Goal: Information Seeking & Learning: Learn about a topic

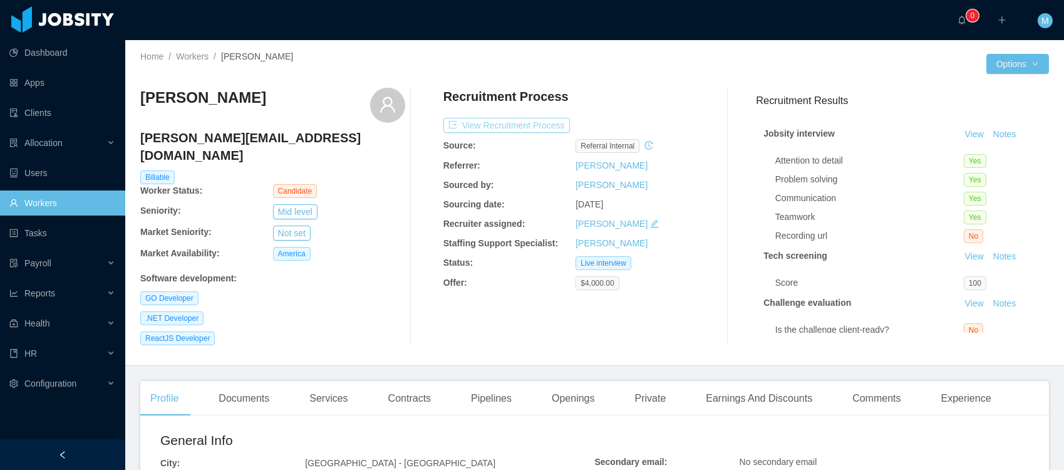
click at [515, 122] on button "View Recruitment Process" at bounding box center [506, 125] width 126 height 15
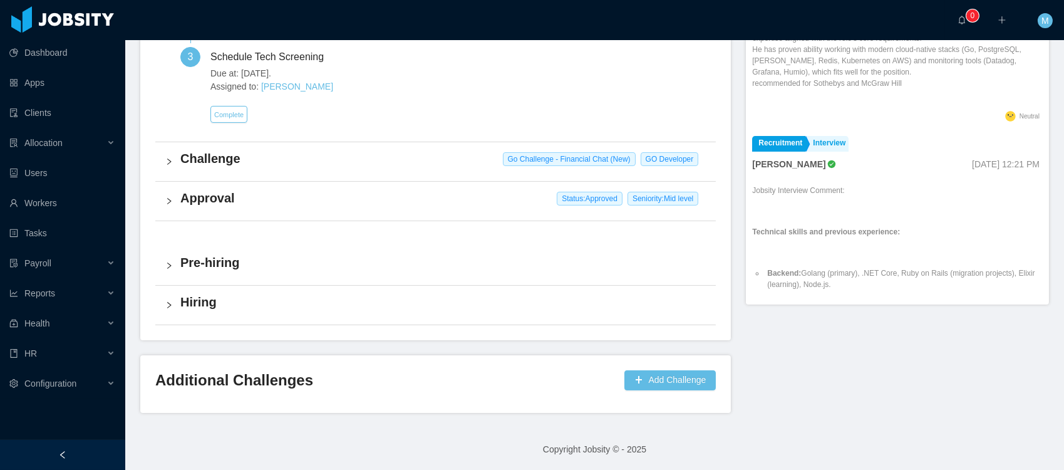
scroll to position [415, 0]
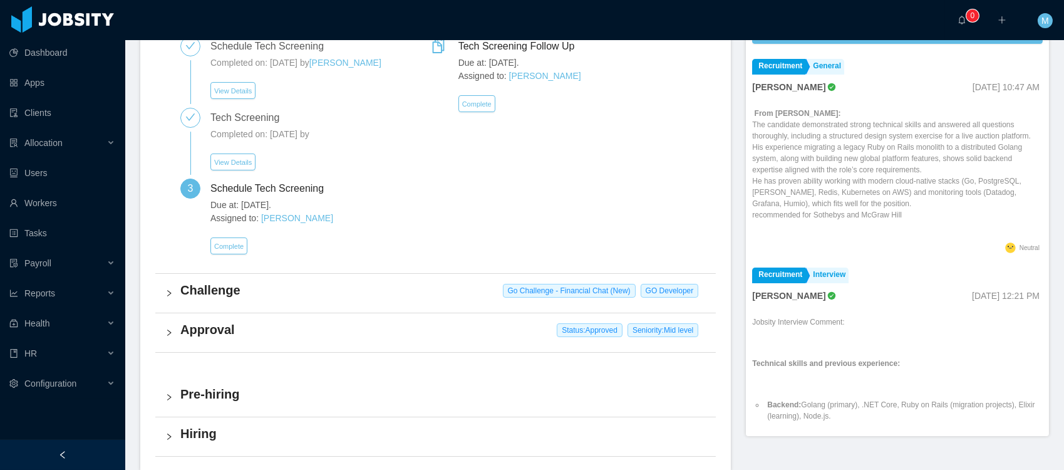
click at [218, 327] on h4 "Approval" at bounding box center [442, 330] width 525 height 18
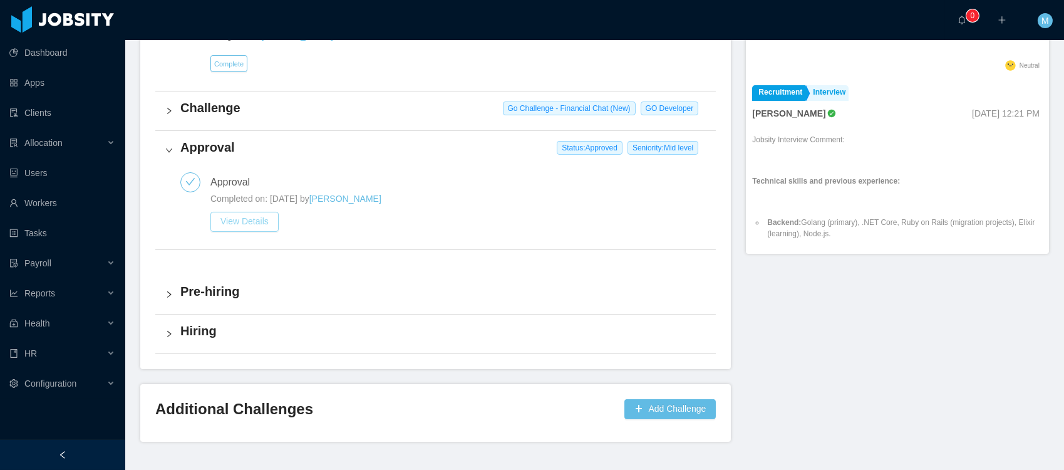
click at [250, 216] on button "View Details" at bounding box center [244, 222] width 68 height 20
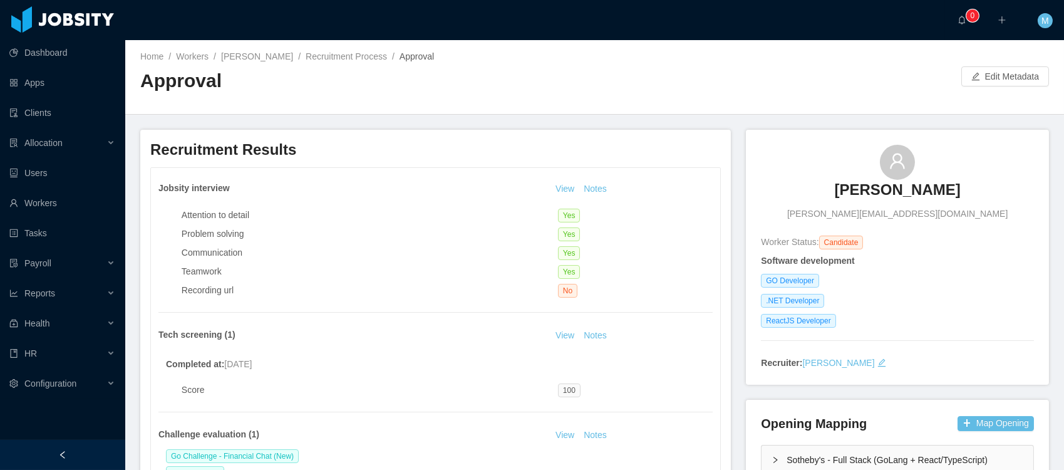
click at [749, 104] on div "Home / Workers / Lucas Garcia / Recruitment Process / Approval / Approval Edit …" at bounding box center [594, 77] width 939 height 75
click at [1023, 80] on button "Edit Metadata" at bounding box center [1005, 76] width 88 height 20
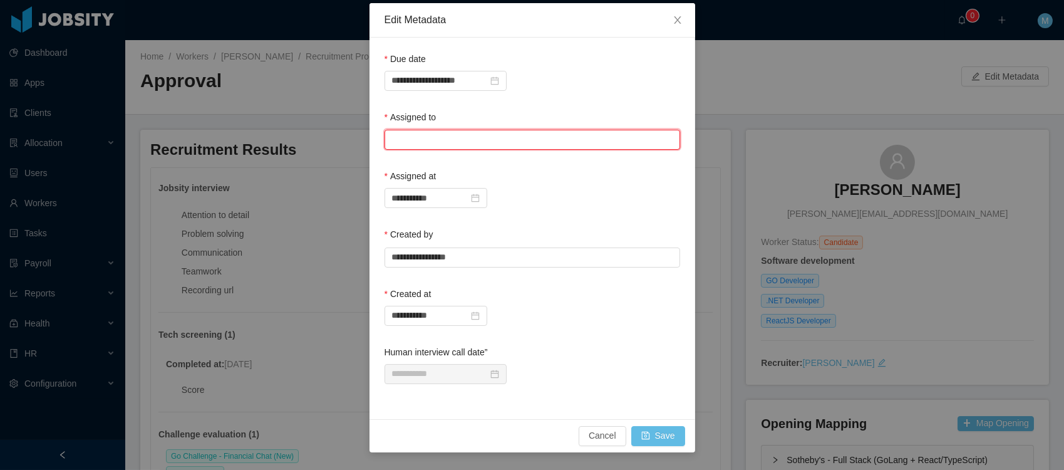
click at [411, 137] on input "text" at bounding box center [533, 140] width 296 height 20
click at [434, 157] on li "Mauricio Lopez" at bounding box center [532, 164] width 296 height 20
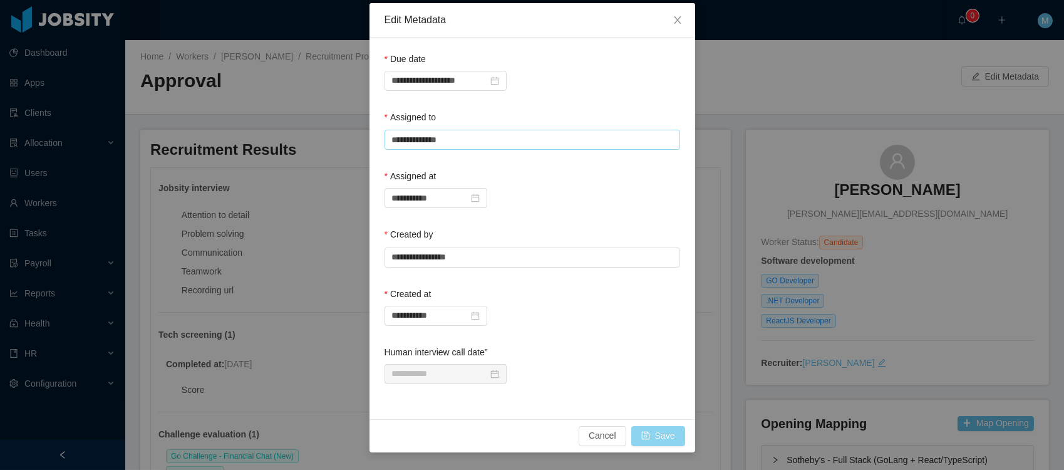
type input "**********"
click at [663, 432] on button "Save" at bounding box center [658, 436] width 54 height 20
click at [662, 434] on button "Save" at bounding box center [658, 436] width 54 height 20
click at [674, 18] on icon "icon: close" at bounding box center [678, 20] width 10 height 10
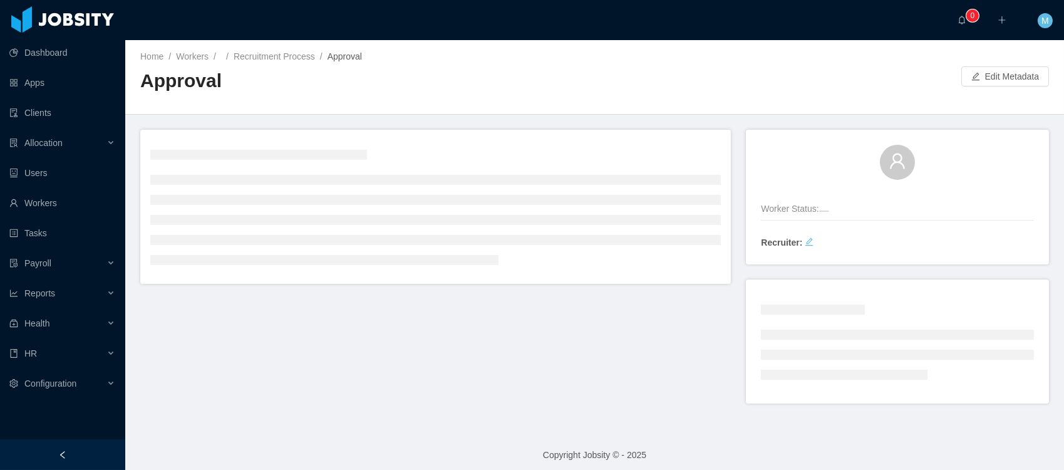
click at [743, 72] on div at bounding box center [778, 76] width 366 height 20
click at [750, 83] on div at bounding box center [778, 76] width 366 height 20
click at [1049, 20] on span "M" at bounding box center [1045, 20] width 15 height 15
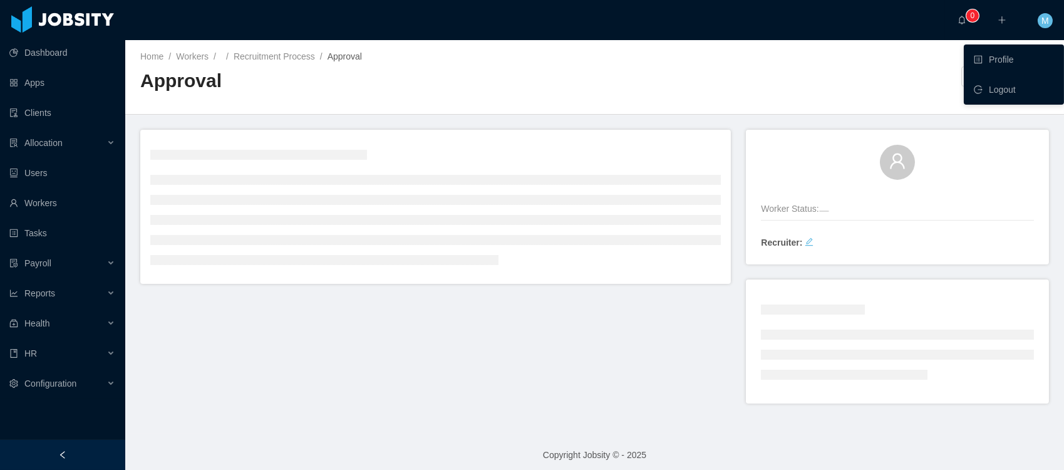
click at [482, 60] on div "Home / Workers / / Recruitment Process / Approval /" at bounding box center [367, 56] width 455 height 13
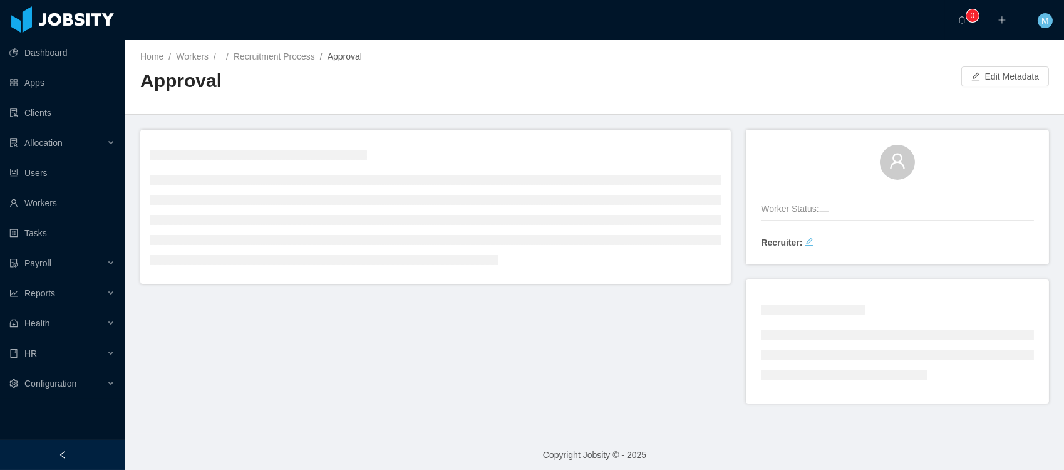
click at [470, 71] on h2 "Approval" at bounding box center [367, 81] width 455 height 26
click at [61, 49] on link "Dashboard" at bounding box center [62, 52] width 106 height 25
click at [418, 71] on h2 "Approval" at bounding box center [367, 81] width 455 height 26
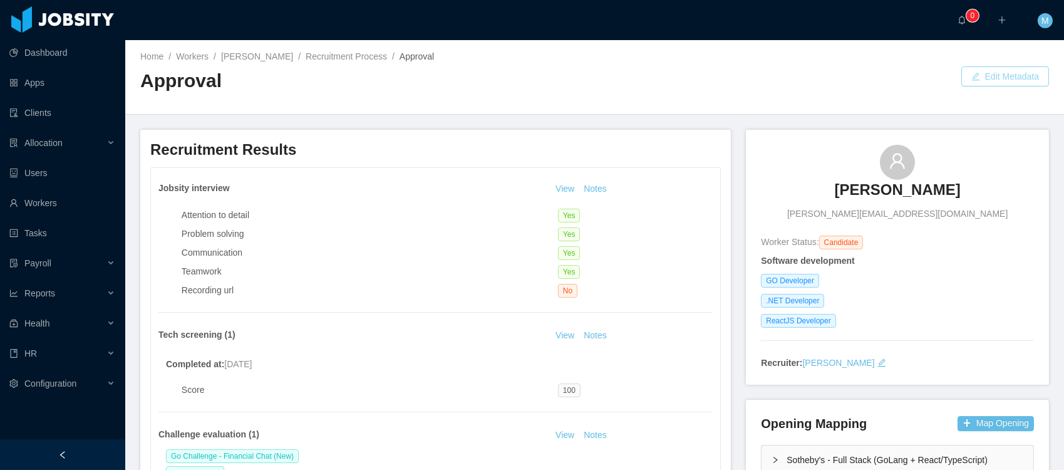
click at [541, 79] on button "Edit Metadata" at bounding box center [1005, 76] width 88 height 20
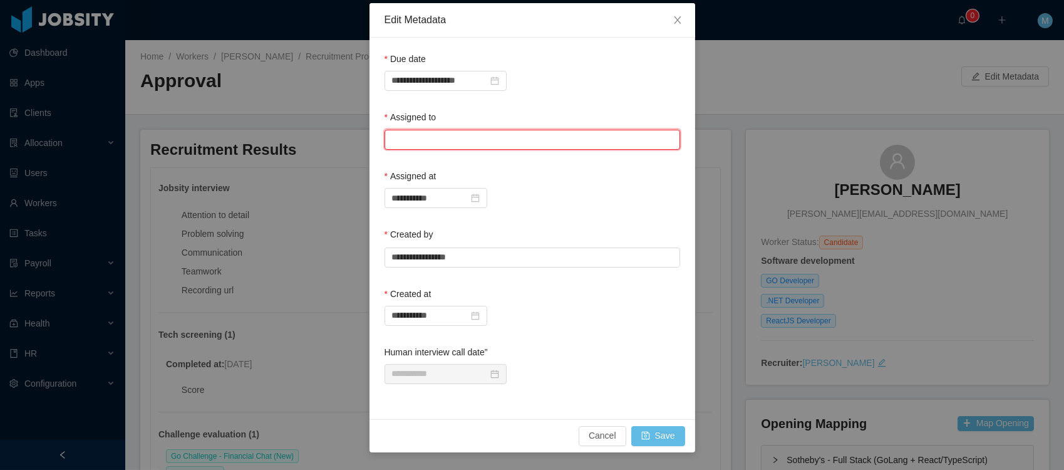
click at [427, 138] on input "text" at bounding box center [533, 140] width 296 height 20
click at [426, 165] on li "Mauricio Lopez" at bounding box center [532, 164] width 296 height 20
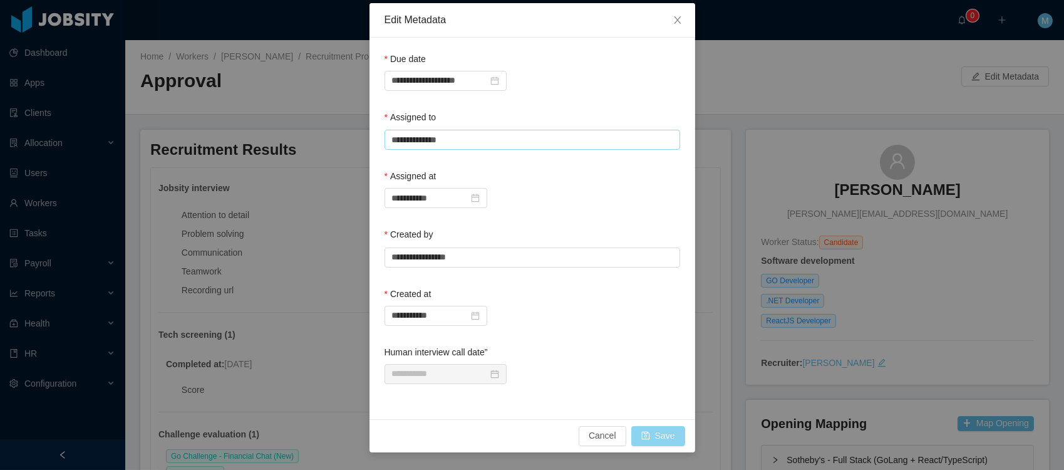
type input "**********"
click at [541, 426] on button "Save" at bounding box center [658, 436] width 54 height 20
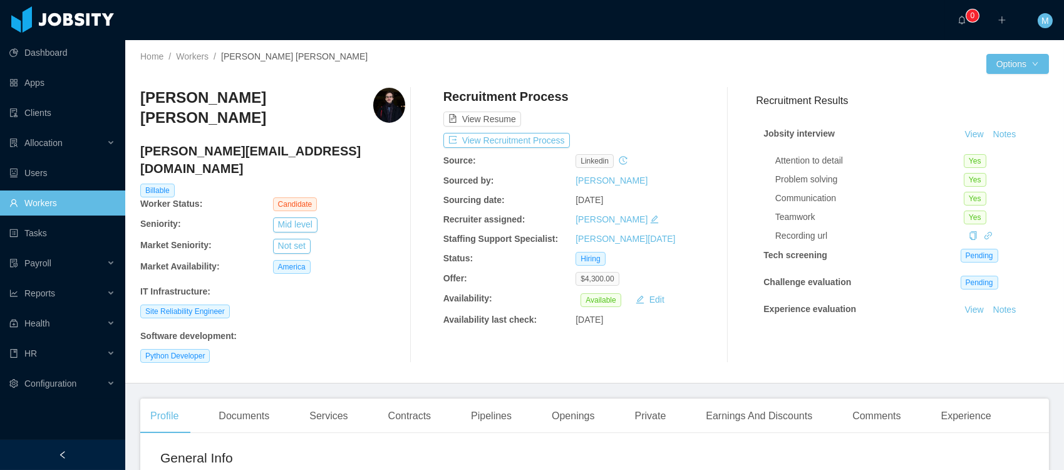
click at [596, 58] on div at bounding box center [790, 64] width 391 height 20
click at [685, 41] on div "Home / Workers / [PERSON_NAME] [PERSON_NAME] / Options [PERSON_NAME] Medin [EMA…" at bounding box center [594, 211] width 939 height 343
click at [678, 41] on div "Home / Workers / [PERSON_NAME] [PERSON_NAME] / Options [PERSON_NAME] Medin [EMA…" at bounding box center [594, 211] width 939 height 343
click at [678, 51] on div "Home / Workers / [PERSON_NAME] [PERSON_NAME] / Options [PERSON_NAME] Medin [EMA…" at bounding box center [594, 211] width 939 height 343
click at [665, 54] on div at bounding box center [790, 64] width 391 height 20
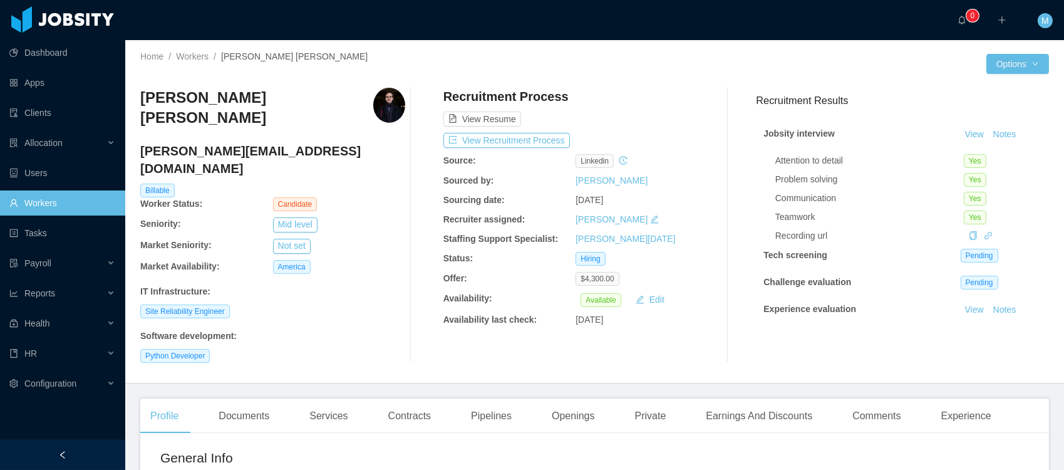
click at [699, 60] on div at bounding box center [790, 64] width 391 height 20
click at [648, 63] on div at bounding box center [790, 64] width 391 height 20
click at [669, 69] on div at bounding box center [790, 64] width 391 height 20
click at [514, 56] on div "Home / Workers / Fernando Pereira Medin /" at bounding box center [367, 56] width 455 height 13
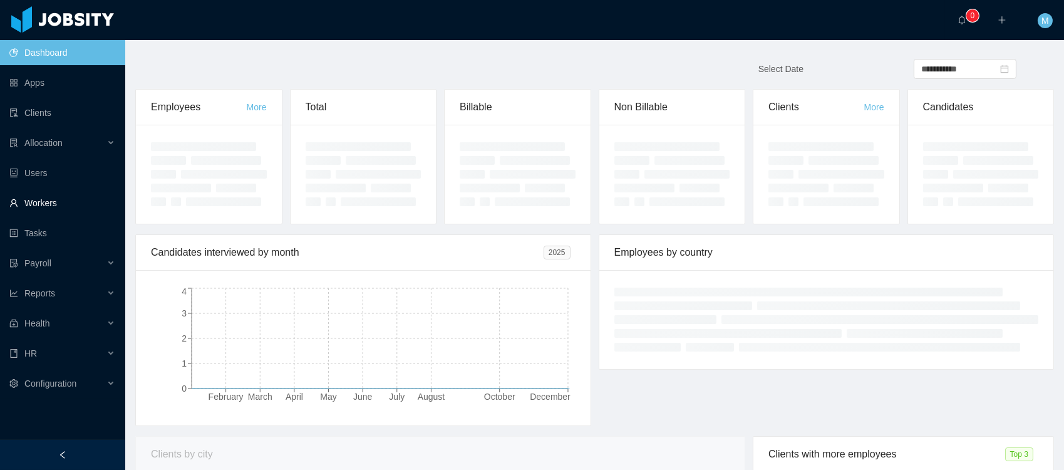
click at [49, 204] on link "Workers" at bounding box center [62, 202] width 106 height 25
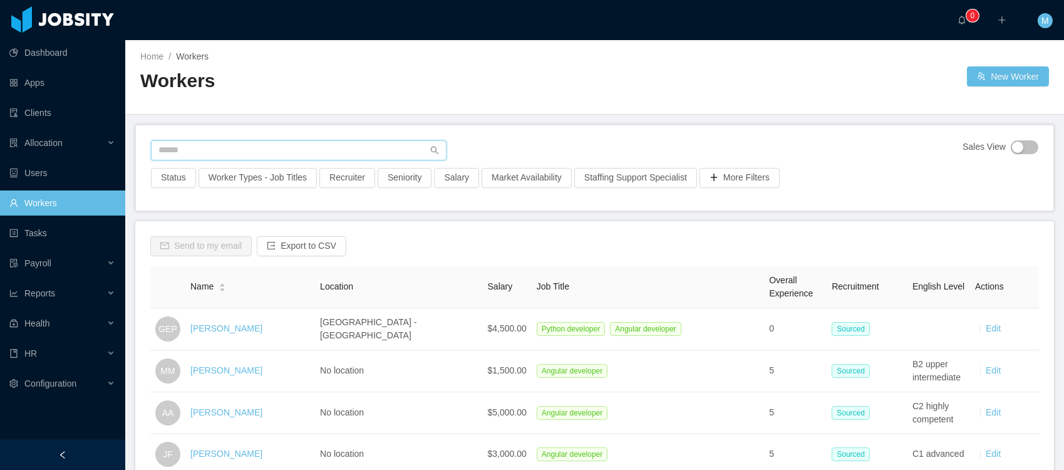
click at [219, 155] on input "text" at bounding box center [299, 150] width 296 height 20
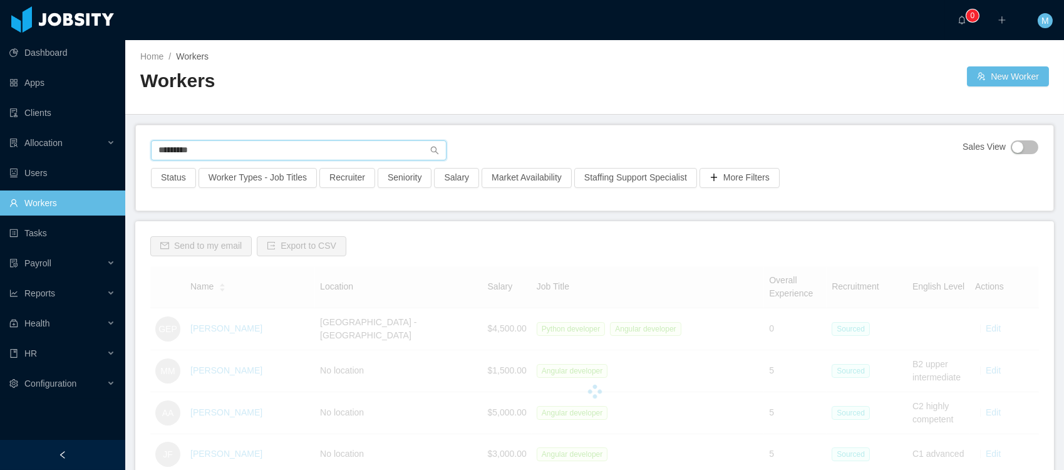
type input "*********"
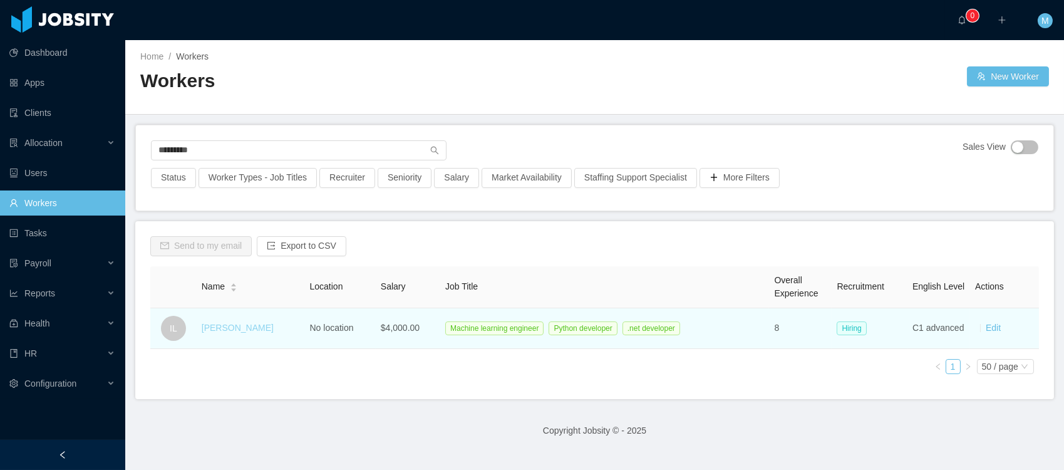
click at [219, 326] on link "[PERSON_NAME]" at bounding box center [238, 328] width 72 height 10
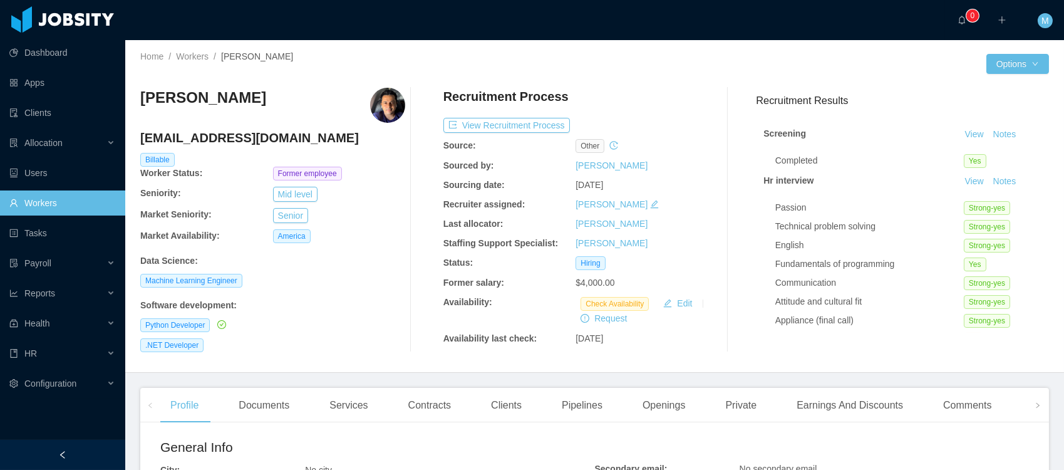
scroll to position [182, 0]
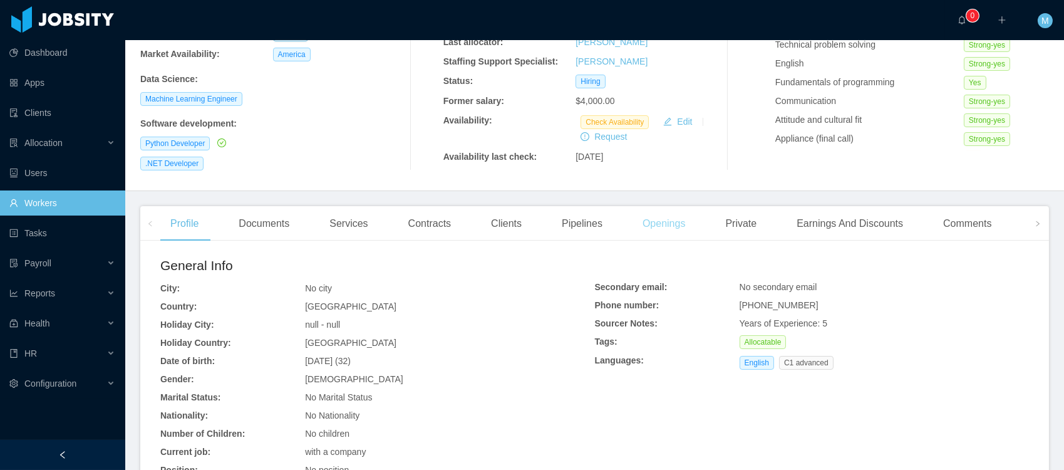
click at [693, 227] on div "Openings" at bounding box center [663, 223] width 63 height 35
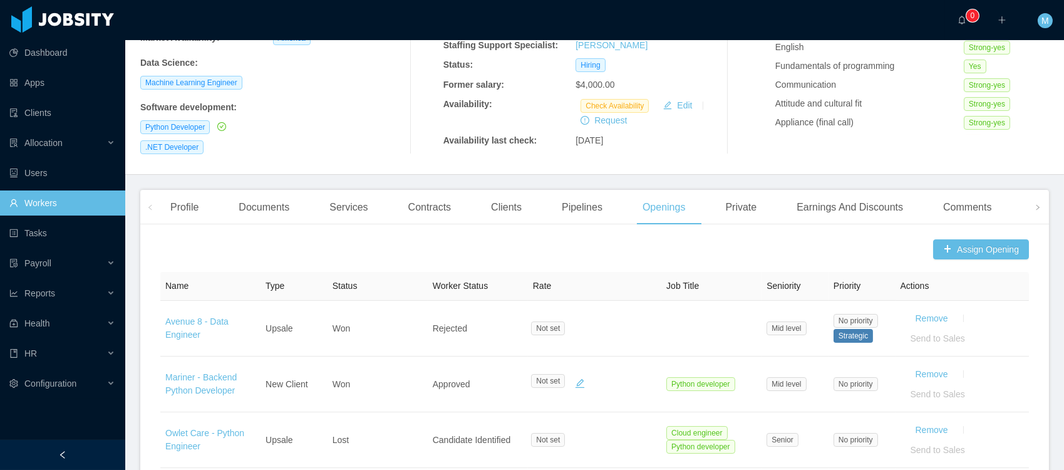
scroll to position [190, 0]
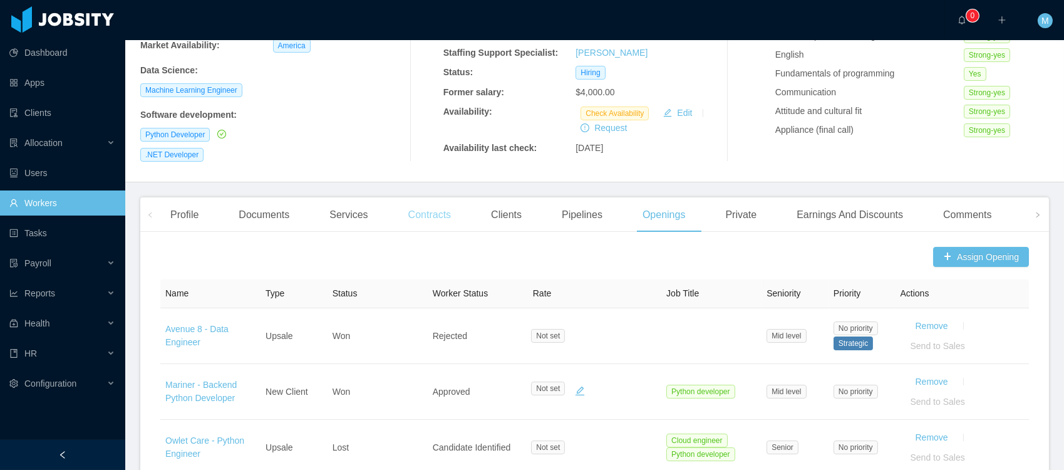
click at [421, 218] on div "Contracts" at bounding box center [429, 214] width 63 height 35
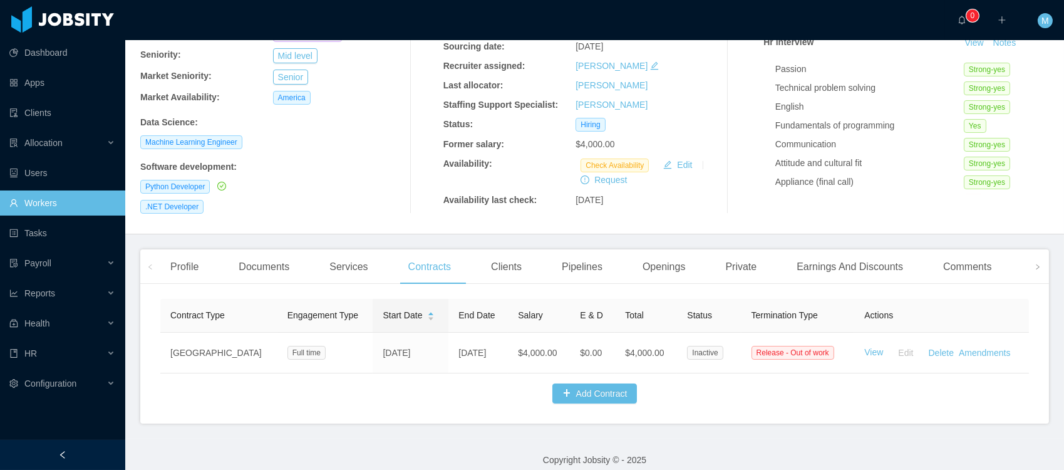
scroll to position [157, 0]
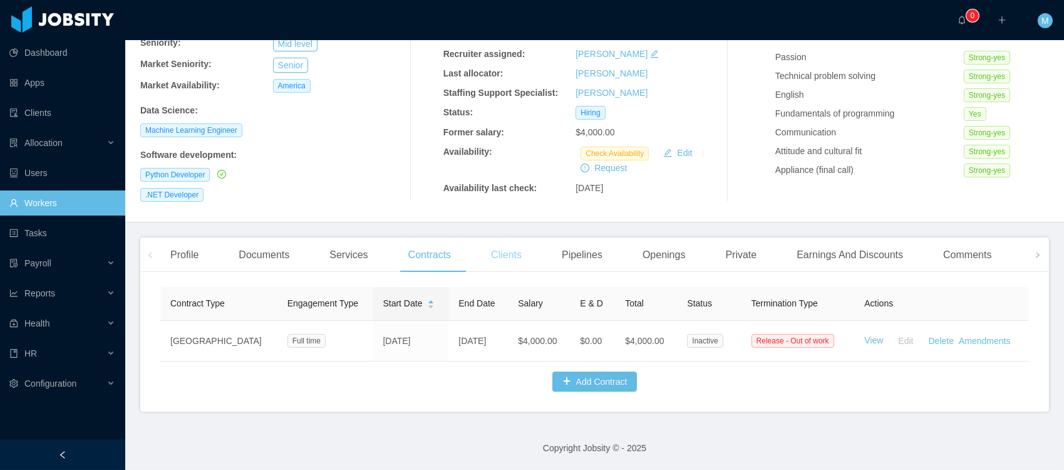
click at [511, 244] on div "Clients" at bounding box center [506, 254] width 51 height 35
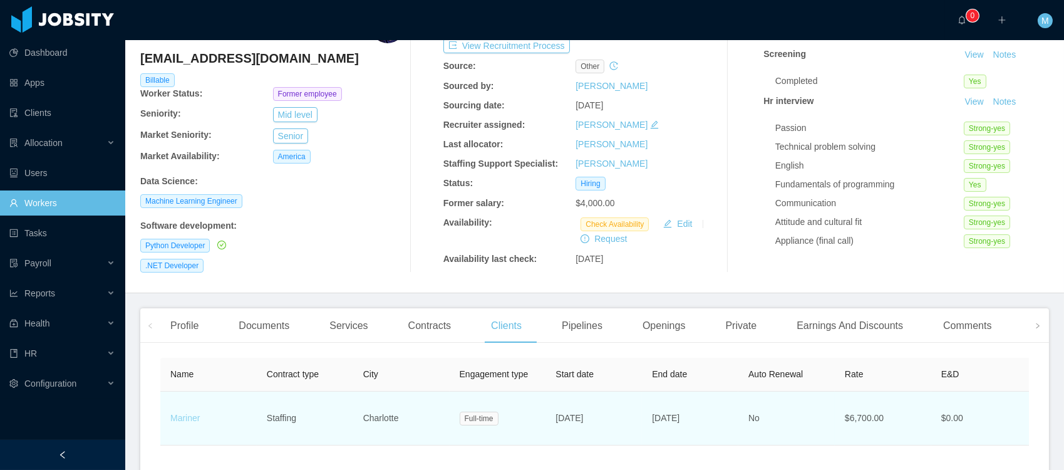
click at [192, 416] on link "Mariner" at bounding box center [184, 418] width 29 height 10
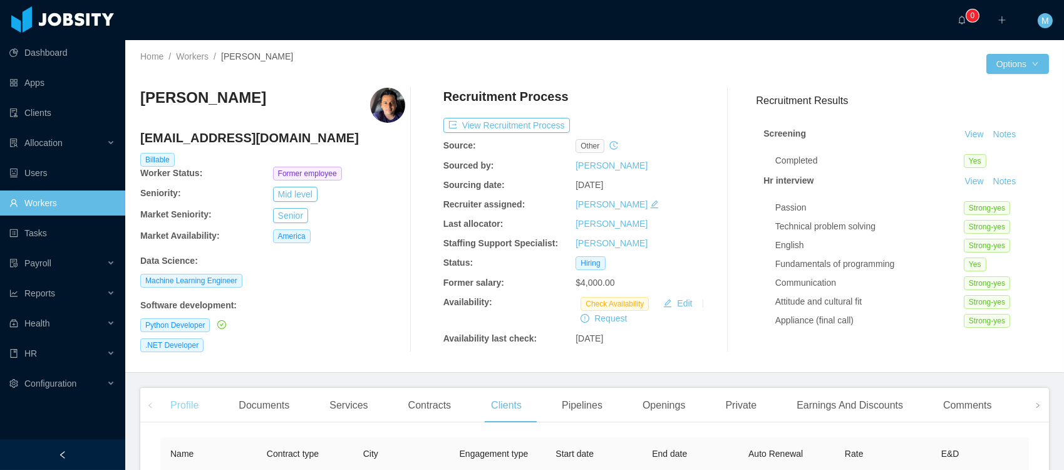
drag, startPoint x: 181, startPoint y: 415, endPoint x: 188, endPoint y: 410, distance: 8.5
click at [181, 415] on div "Profile" at bounding box center [184, 405] width 48 height 35
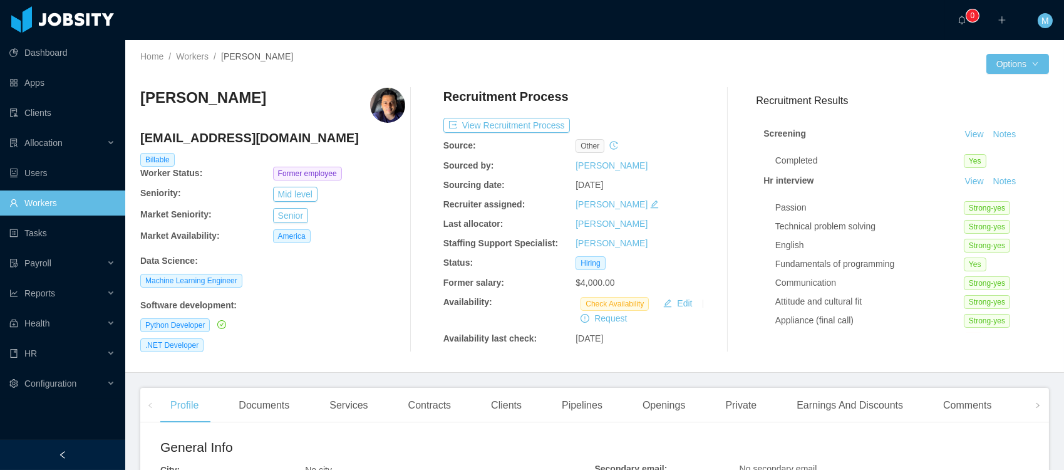
scroll to position [256, 0]
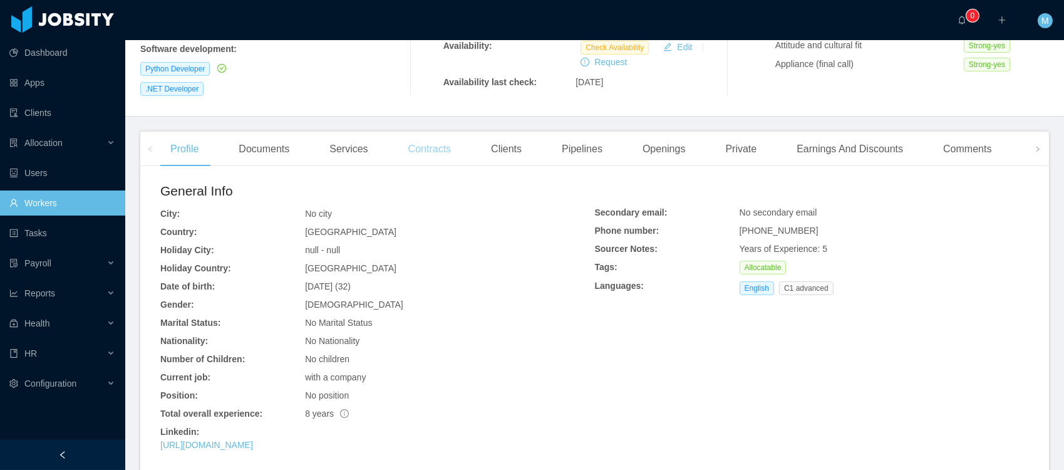
click at [457, 149] on div "Contracts" at bounding box center [429, 149] width 63 height 35
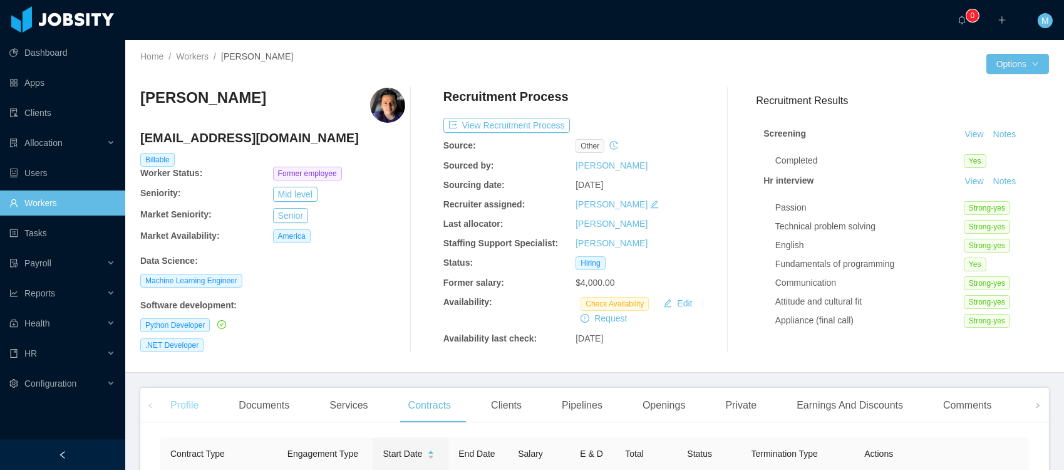
click at [183, 396] on div "Profile" at bounding box center [184, 405] width 48 height 35
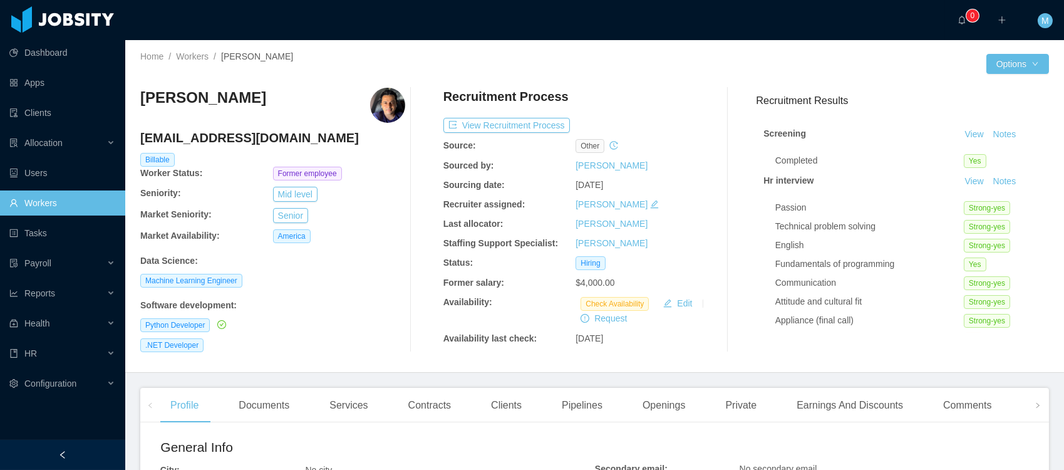
scroll to position [297, 0]
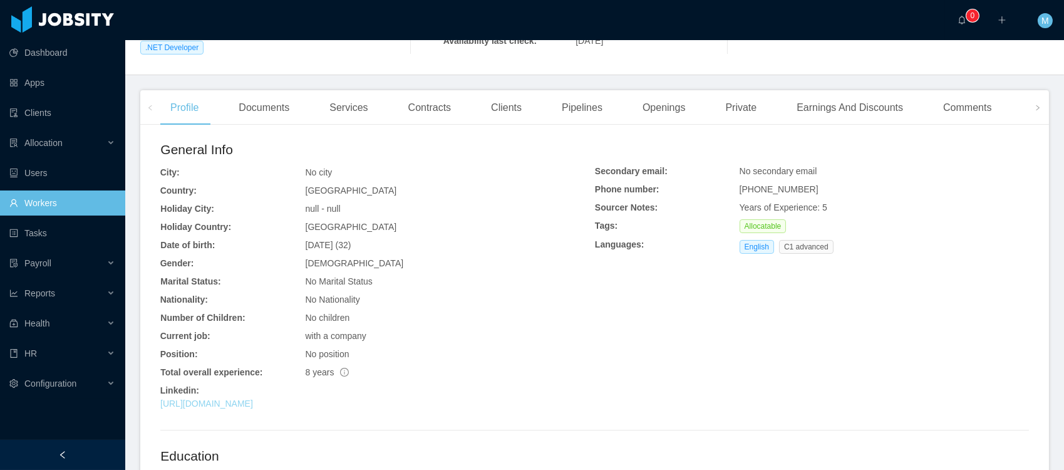
click at [253, 401] on link "https://www.linkedin.com/in/isacnl" at bounding box center [206, 403] width 93 height 10
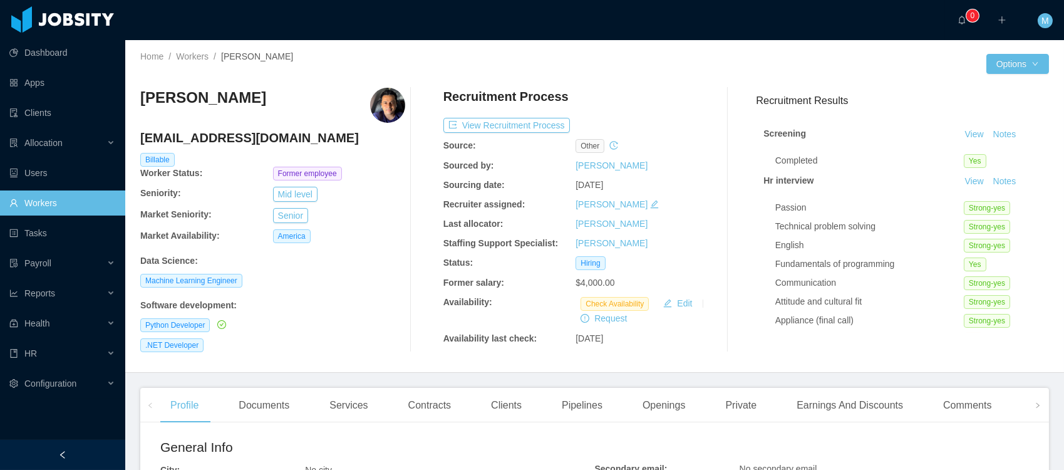
click at [692, 48] on div "Home / Workers / [PERSON_NAME] / Options [PERSON_NAME] [PERSON_NAME][EMAIL_ADDR…" at bounding box center [594, 206] width 939 height 333
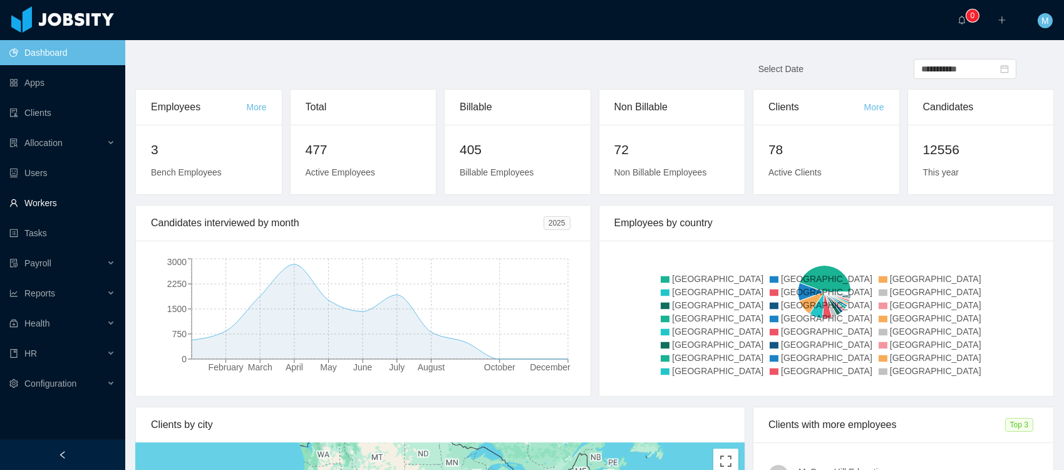
drag, startPoint x: 45, startPoint y: 199, endPoint x: 82, endPoint y: 192, distance: 37.7
click at [45, 199] on link "Workers" at bounding box center [62, 202] width 106 height 25
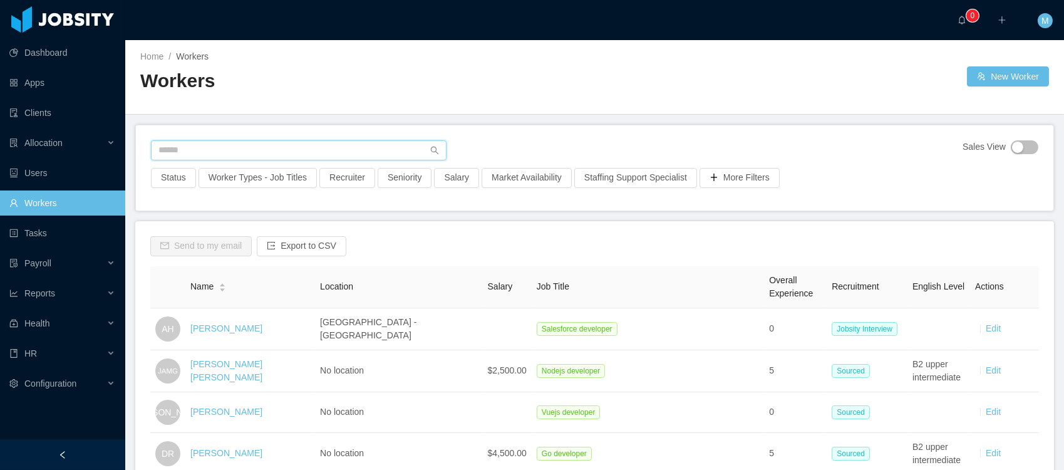
click at [215, 147] on input "text" at bounding box center [299, 150] width 296 height 20
paste input "**********"
type input "**********"
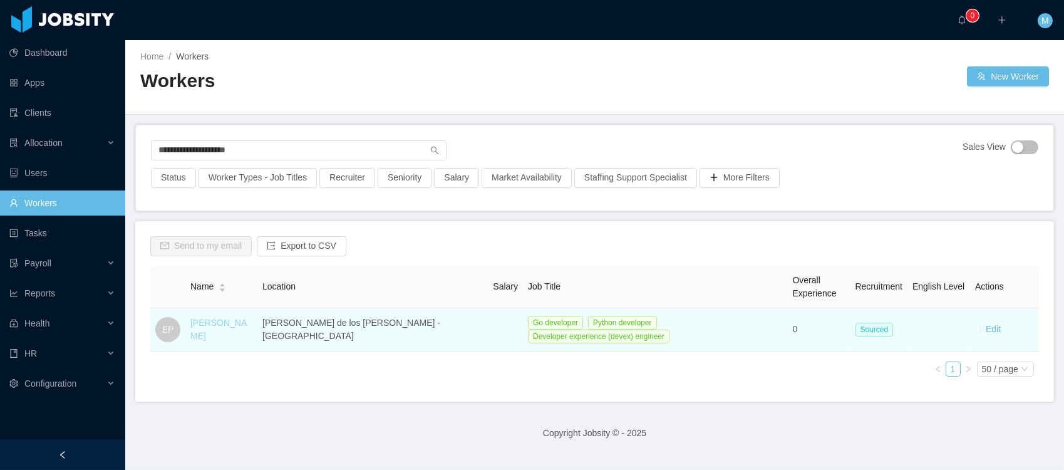
click at [227, 325] on link "Edwin Plauchu" at bounding box center [218, 328] width 56 height 23
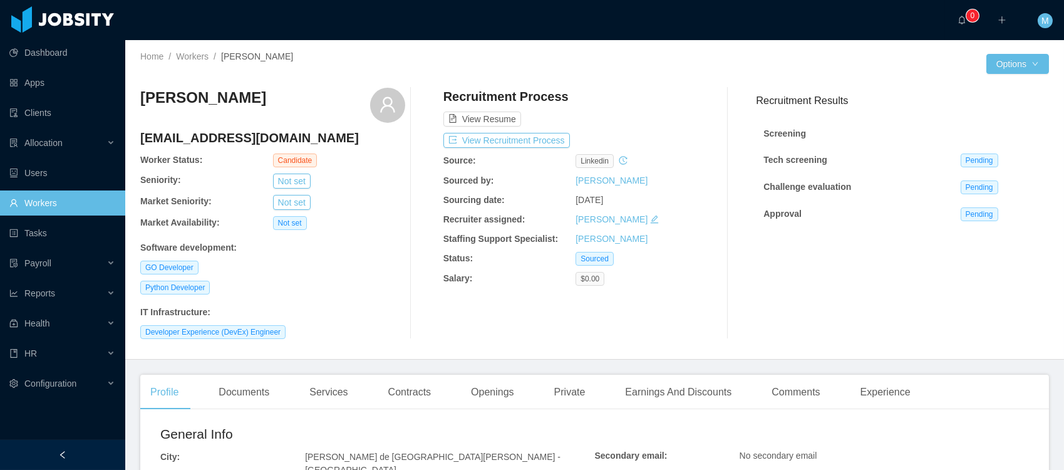
click at [611, 59] on div at bounding box center [790, 64] width 391 height 20
